Goal: Check status: Check status

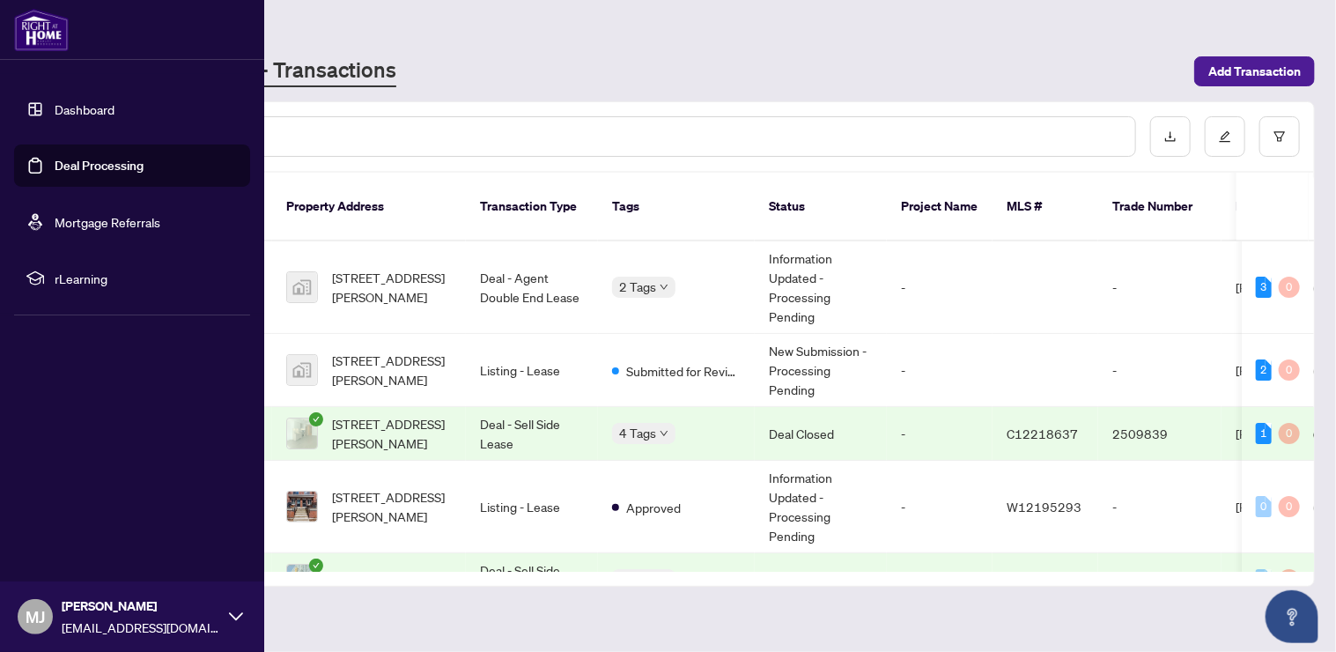
click at [39, 33] on img at bounding box center [41, 30] width 55 height 42
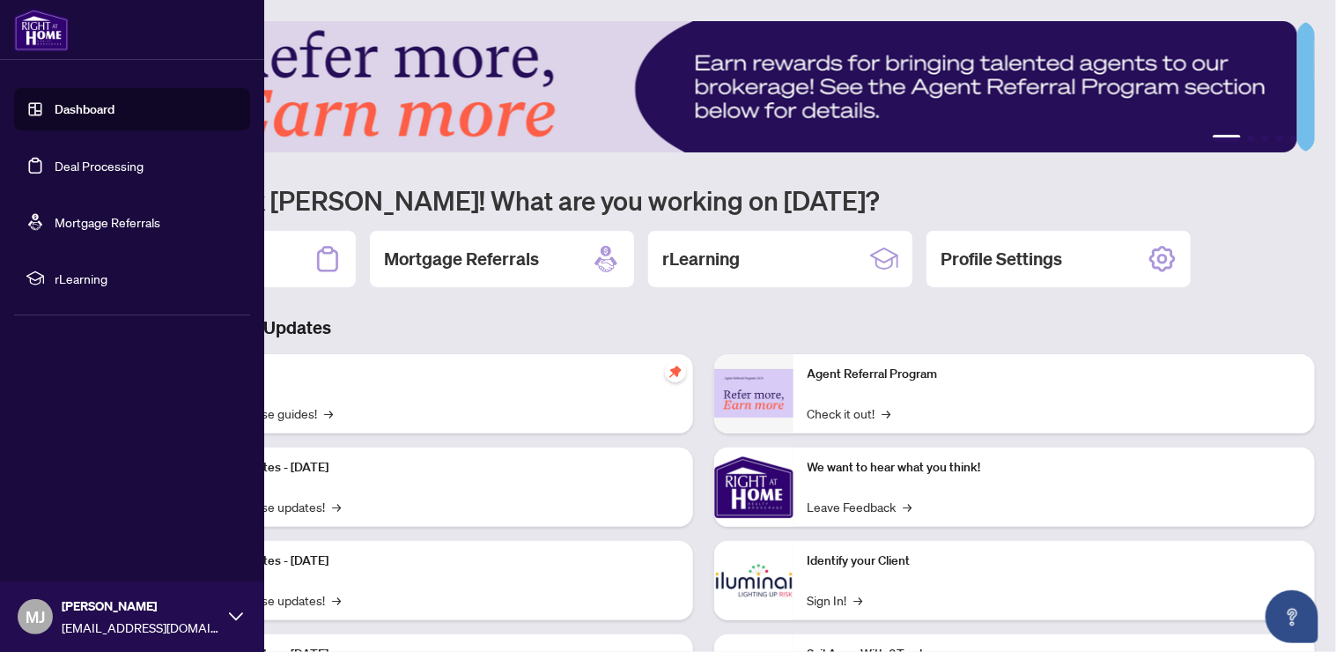
click at [83, 163] on link "Deal Processing" at bounding box center [99, 166] width 89 height 16
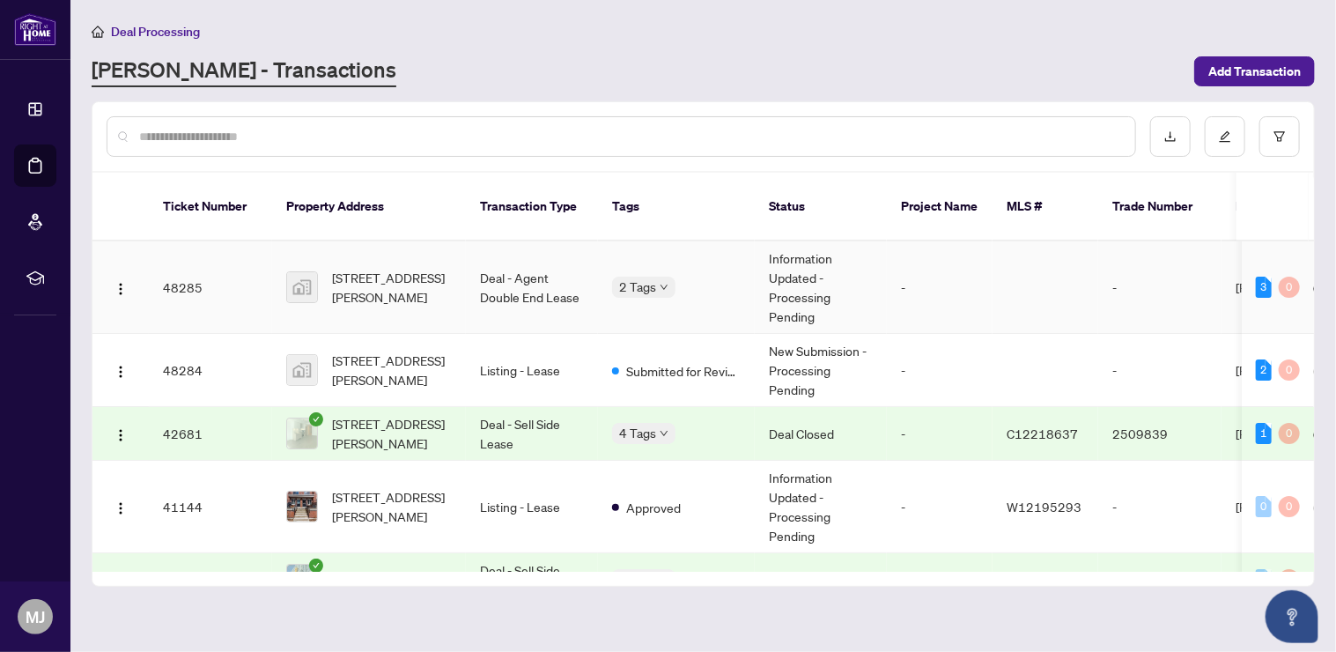
click at [791, 264] on td "Information Updated - Processing Pending" at bounding box center [821, 287] width 132 height 92
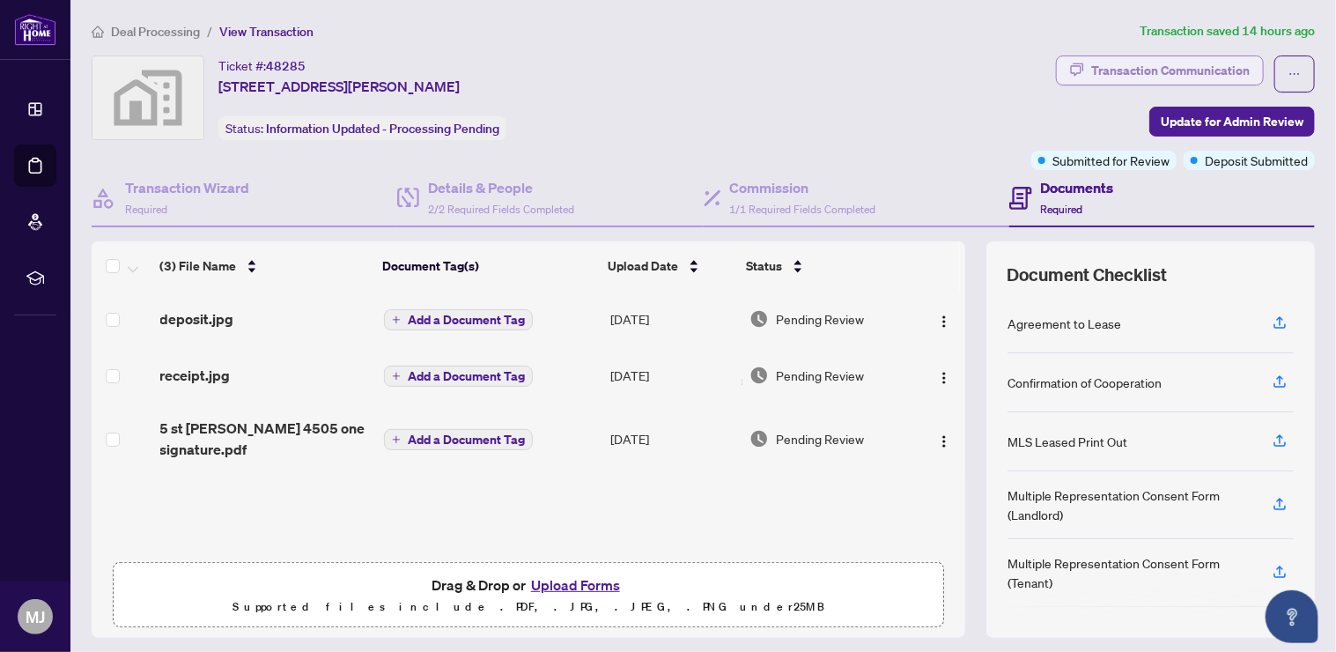
click at [1152, 66] on div "Transaction Communication" at bounding box center [1170, 70] width 159 height 28
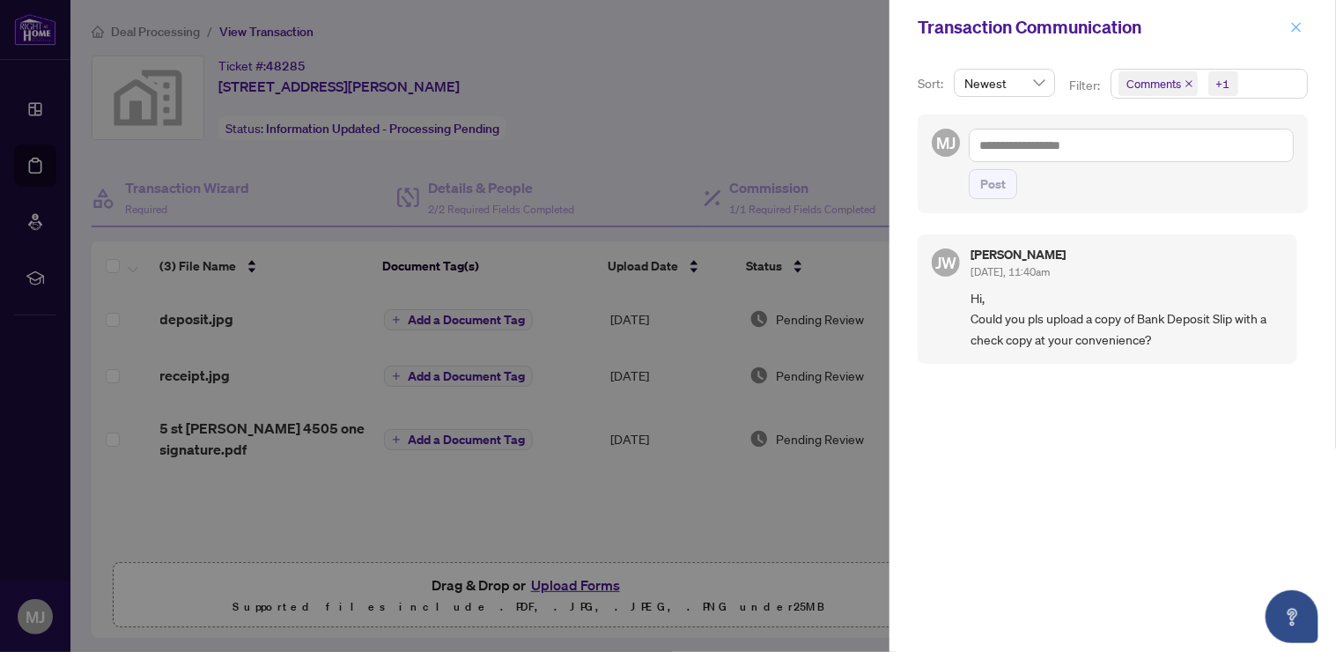
click at [1301, 26] on icon "close" at bounding box center [1296, 27] width 12 height 12
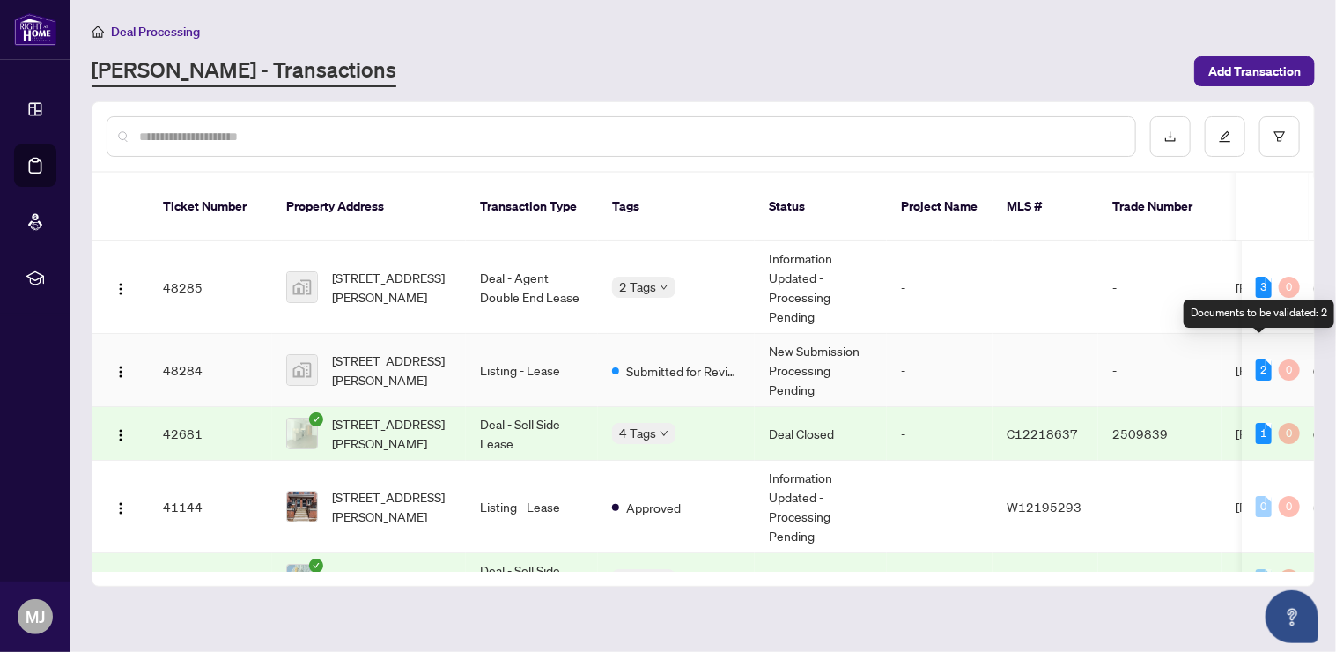
click at [1259, 359] on div "2" at bounding box center [1264, 369] width 16 height 21
drag, startPoint x: 1287, startPoint y: 349, endPoint x: 1017, endPoint y: 367, distance: 270.2
click at [1286, 359] on div "0" at bounding box center [1289, 369] width 21 height 21
click at [1265, 359] on div "2" at bounding box center [1264, 369] width 16 height 21
click at [1256, 359] on div "2" at bounding box center [1264, 369] width 16 height 21
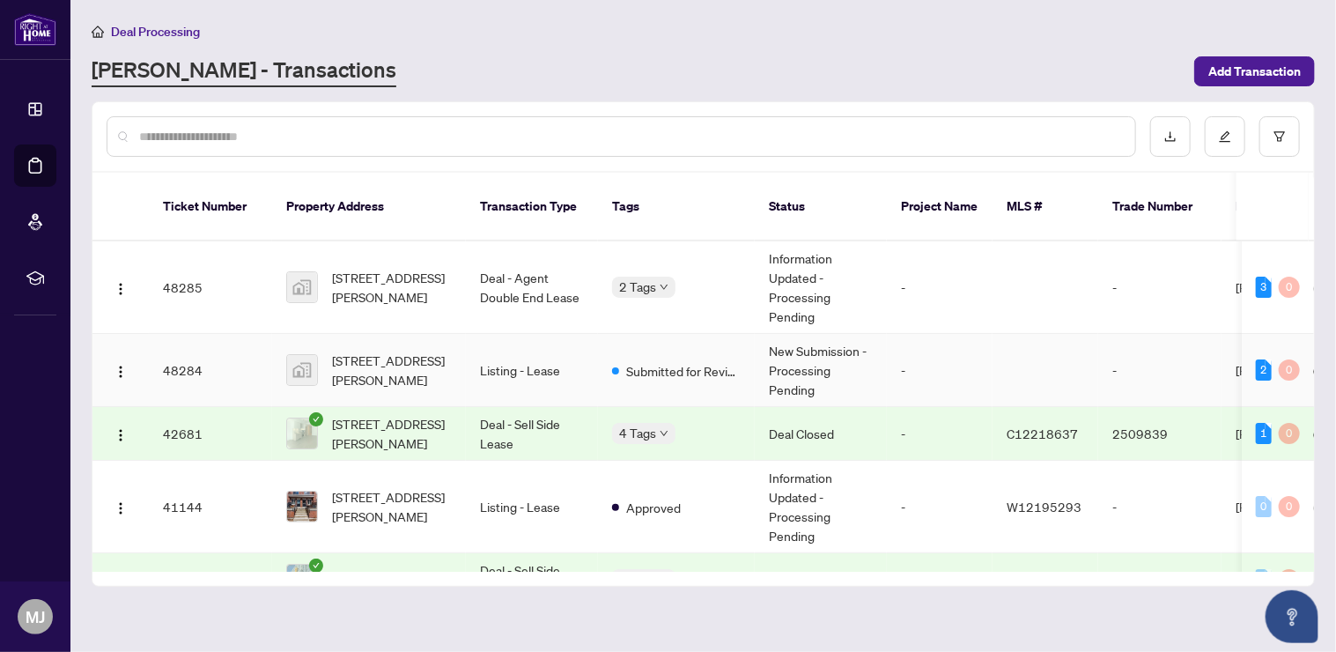
click at [1279, 359] on div "0" at bounding box center [1289, 369] width 21 height 21
click at [1259, 359] on div "2" at bounding box center [1264, 369] width 16 height 21
click at [1259, 277] on div "3" at bounding box center [1264, 287] width 16 height 21
drag, startPoint x: 1261, startPoint y: 330, endPoint x: 1261, endPoint y: 345, distance: 15.0
click at [1261, 334] on td "2 0" at bounding box center [1278, 370] width 72 height 73
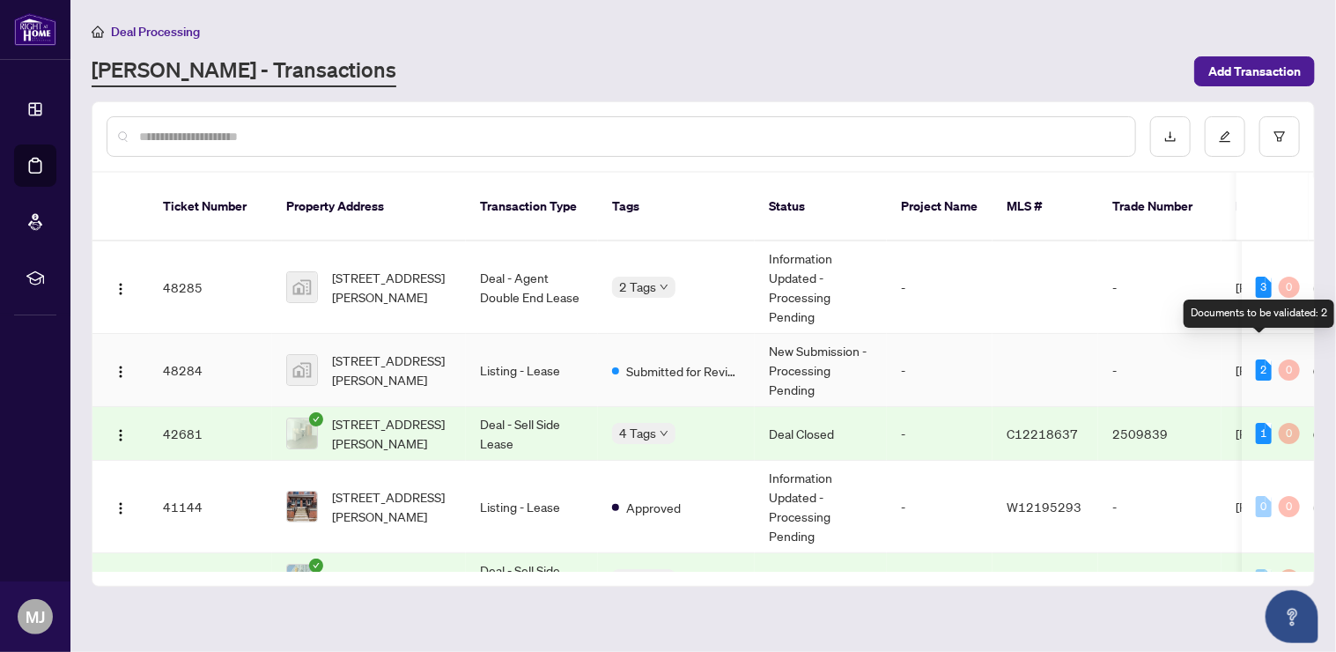
click at [1260, 359] on div "2" at bounding box center [1264, 369] width 16 height 21
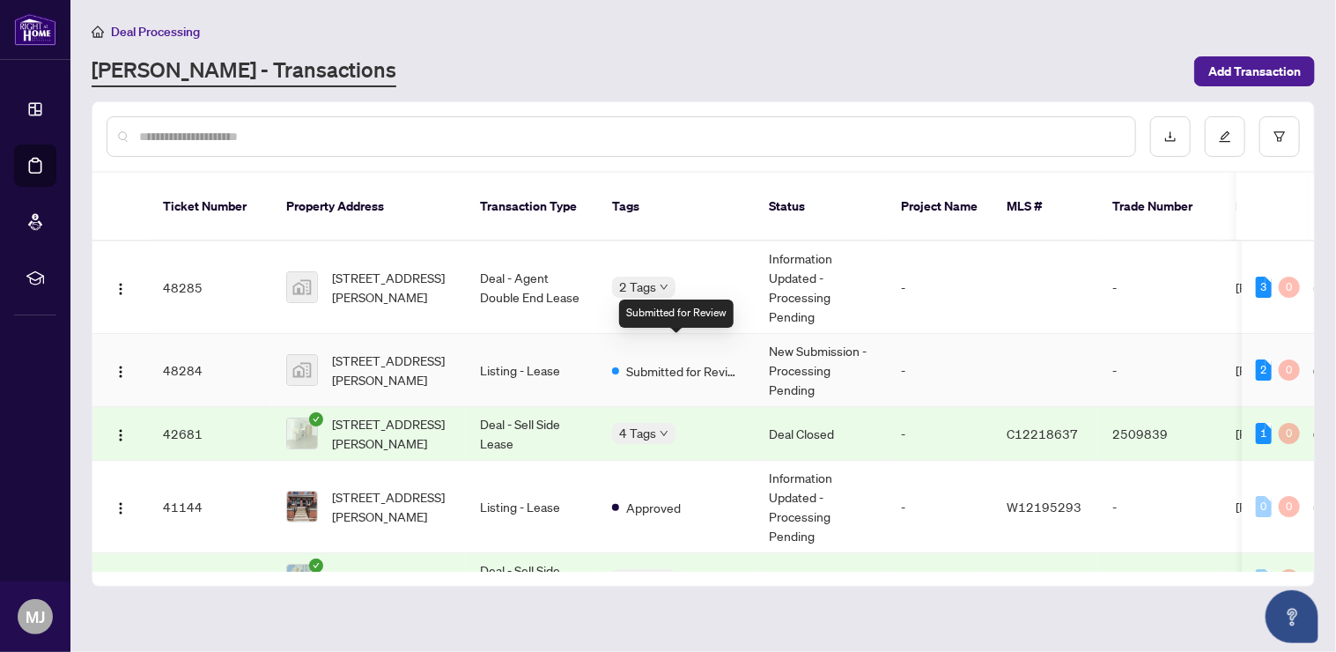
click at [636, 361] on span "Submitted for Review" at bounding box center [683, 370] width 115 height 19
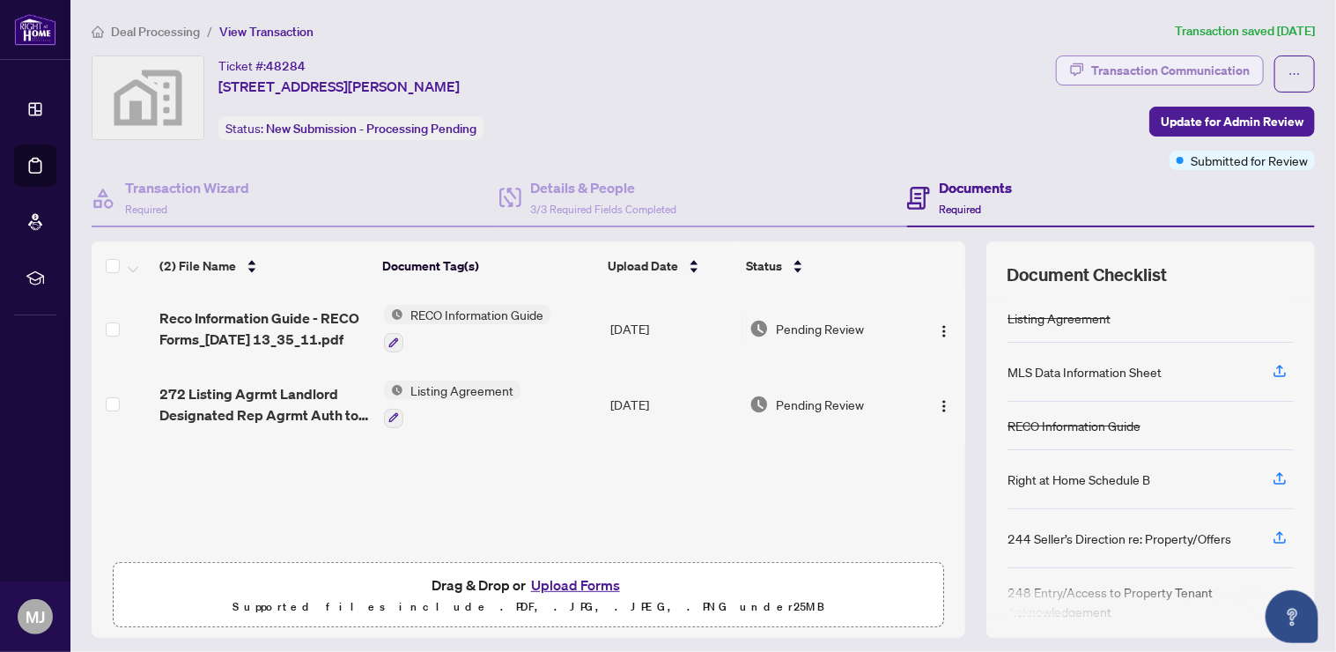
click at [1152, 61] on div "Transaction Communication" at bounding box center [1170, 70] width 159 height 28
